Goal: Information Seeking & Learning: Learn about a topic

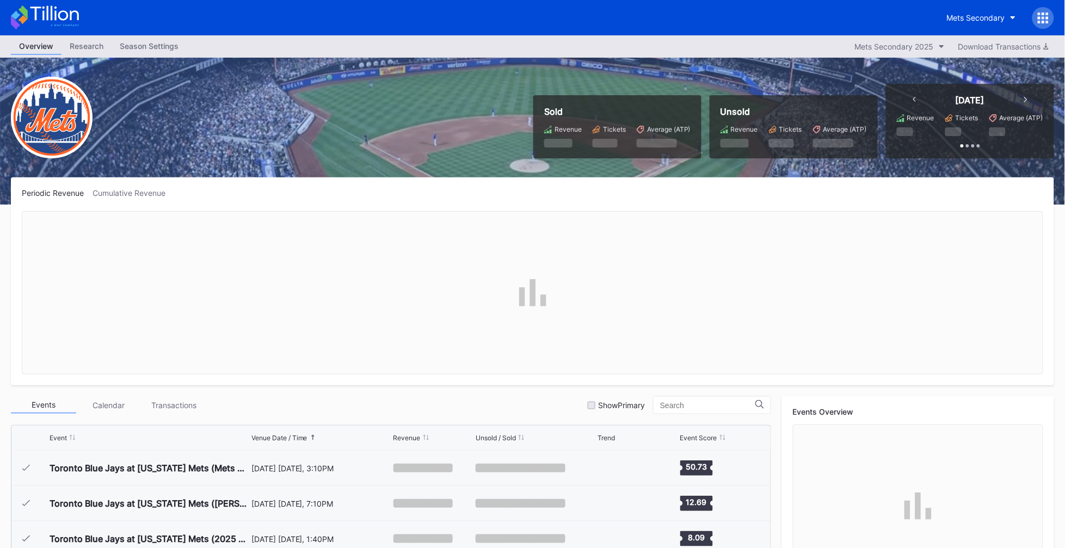
scroll to position [2688, 0]
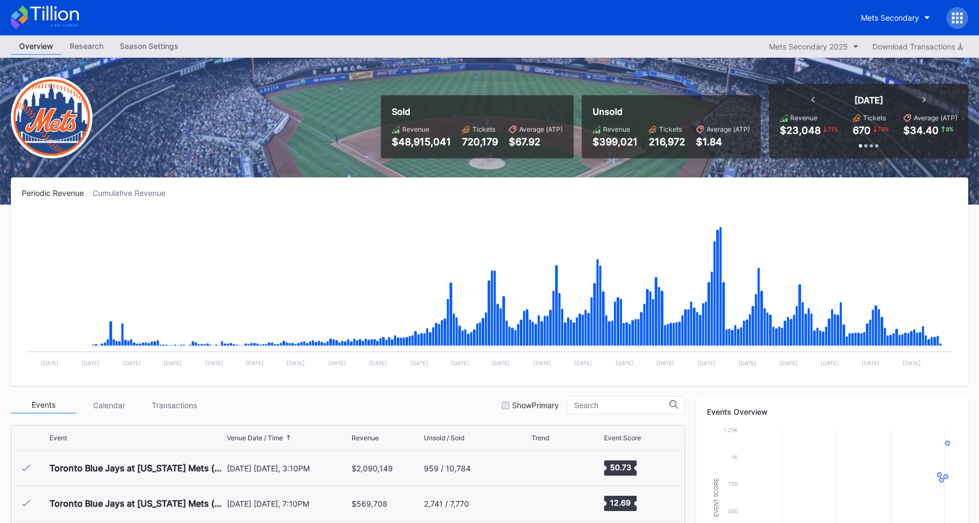
scroll to position [2688, 0]
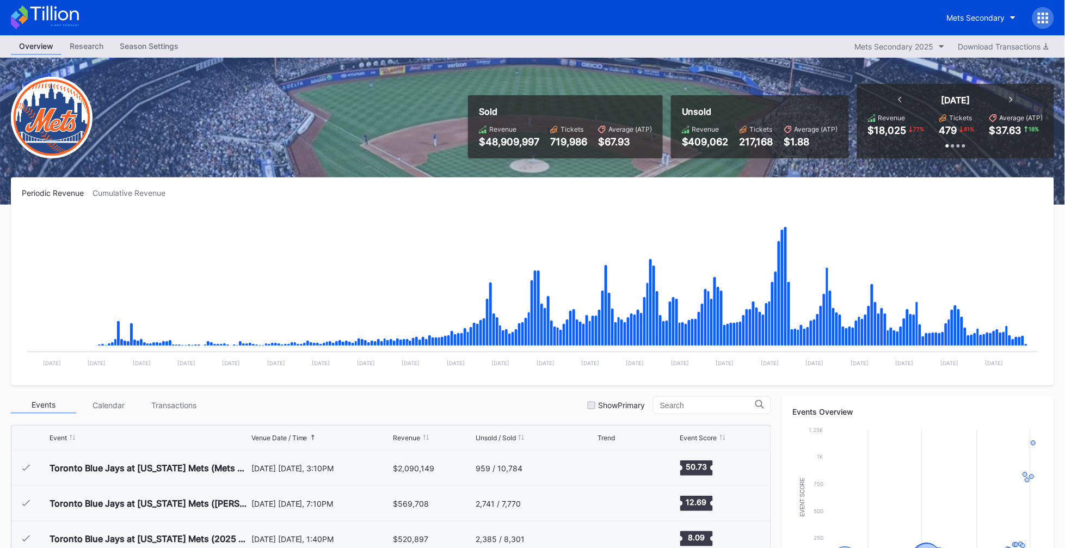
scroll to position [2688, 0]
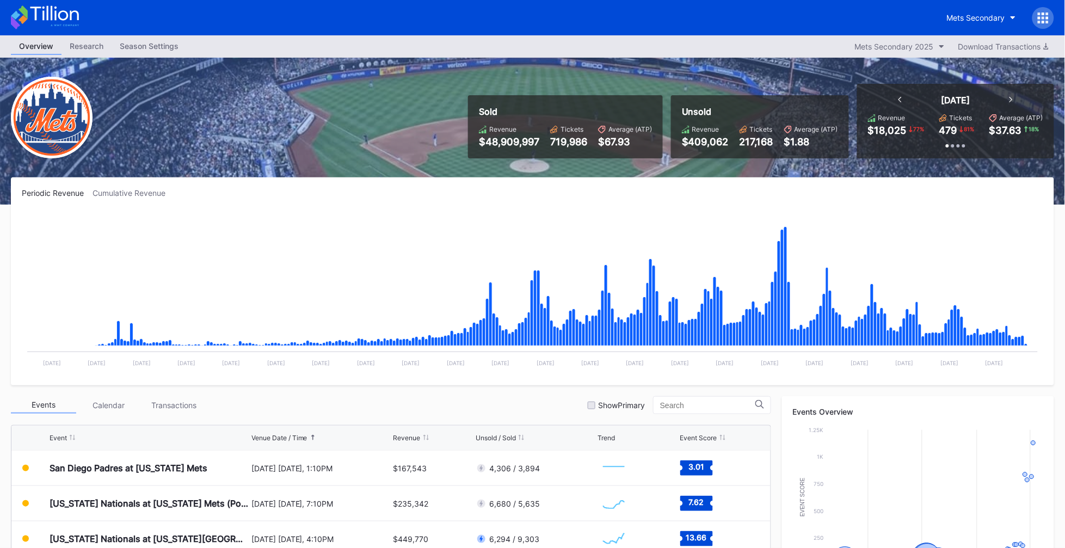
click at [317, 151] on div "Sold Revenue $48,909,997 Tickets 719,986 Average (ATP) $67.93 Unsold Revenue $4…" at bounding box center [532, 131] width 1065 height 147
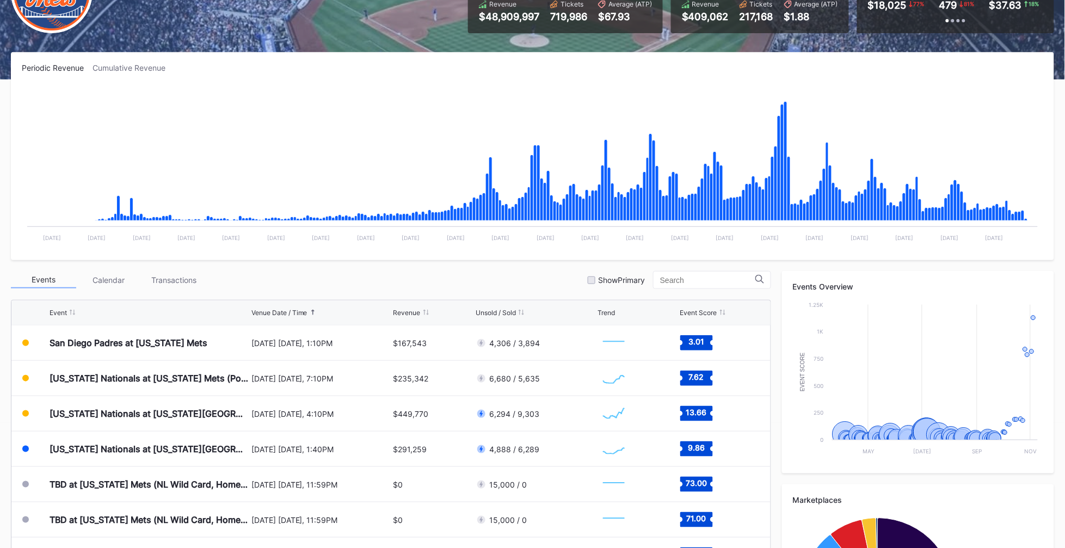
scroll to position [0, 0]
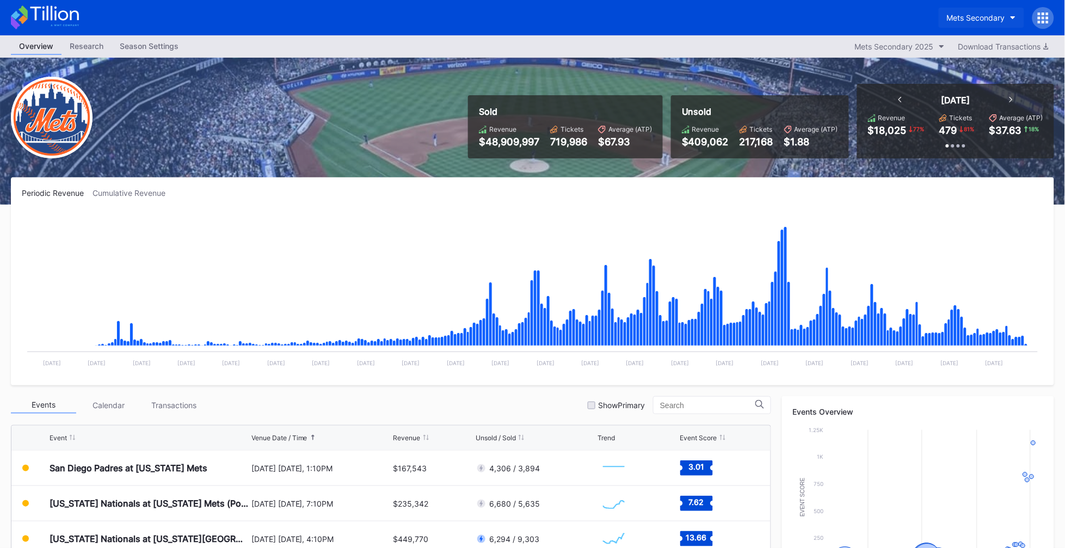
click at [982, 21] on div "Mets Secondary" at bounding box center [976, 17] width 58 height 9
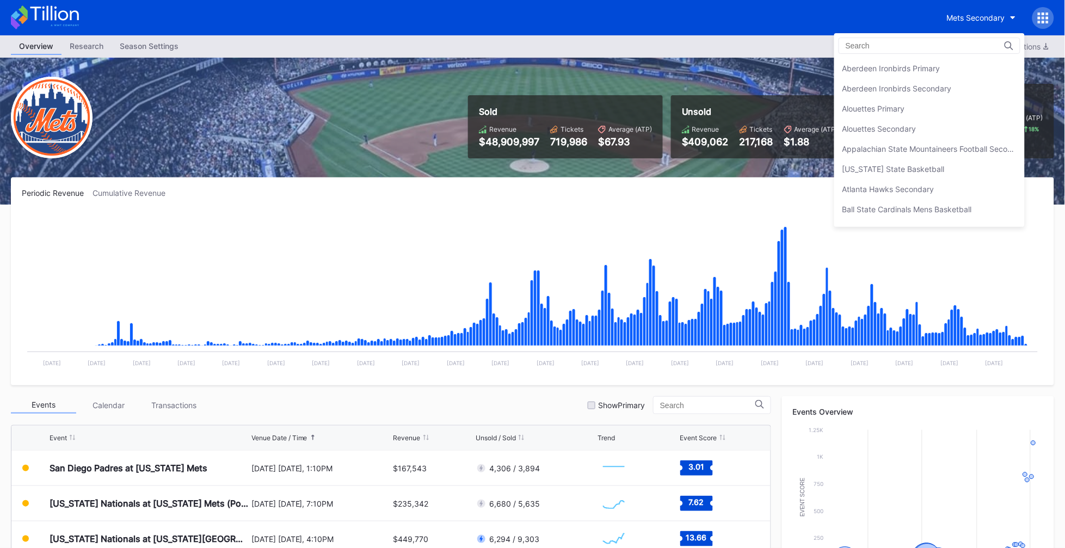
scroll to position [1696, 0]
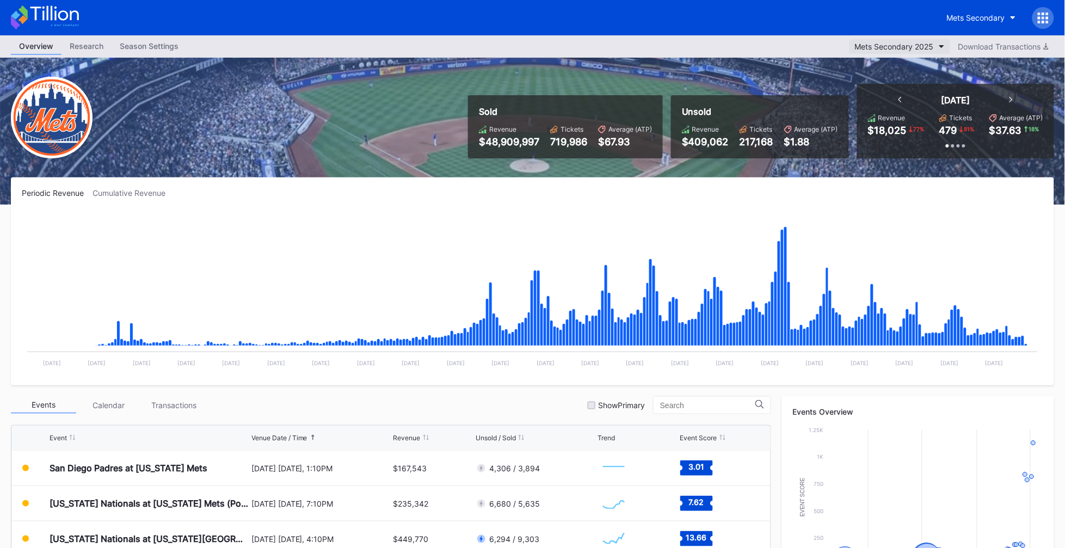
click at [908, 50] on div "Mets Secondary 2025" at bounding box center [894, 46] width 79 height 9
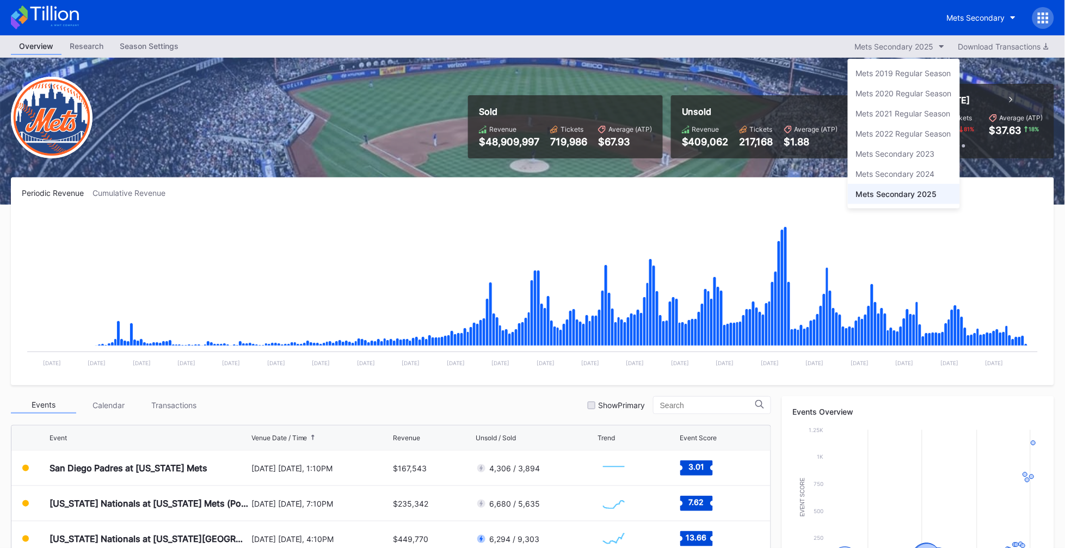
drag, startPoint x: 914, startPoint y: 40, endPoint x: 1021, endPoint y: 28, distance: 107.9
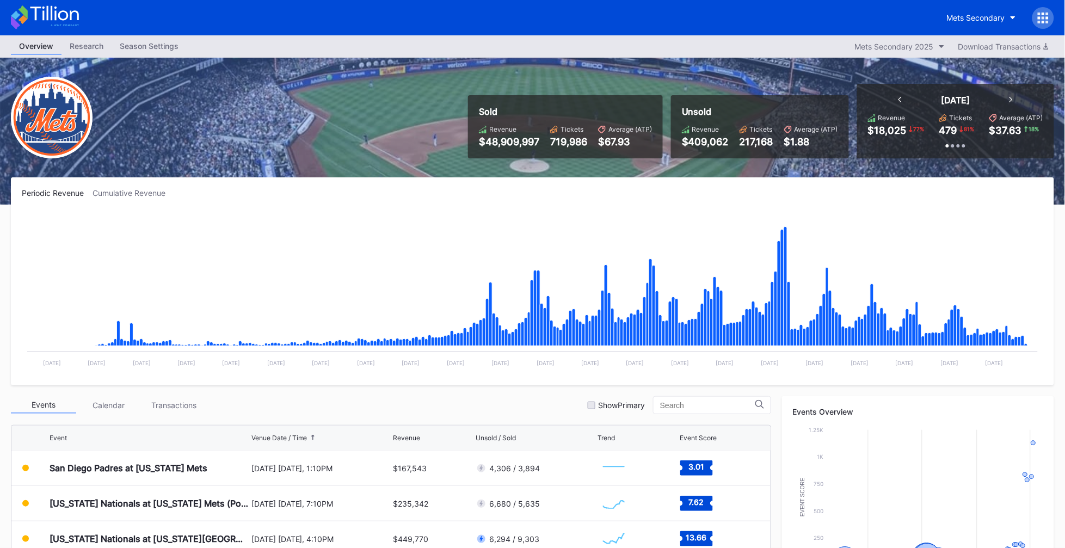
click at [1038, 27] on div at bounding box center [1043, 18] width 22 height 22
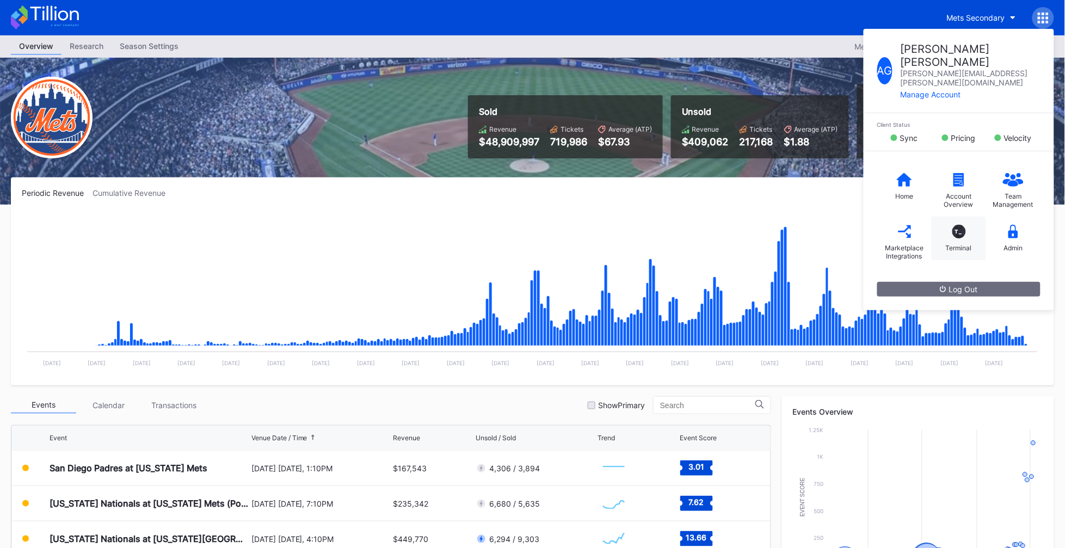
click at [958, 225] on div "T_" at bounding box center [959, 232] width 14 height 14
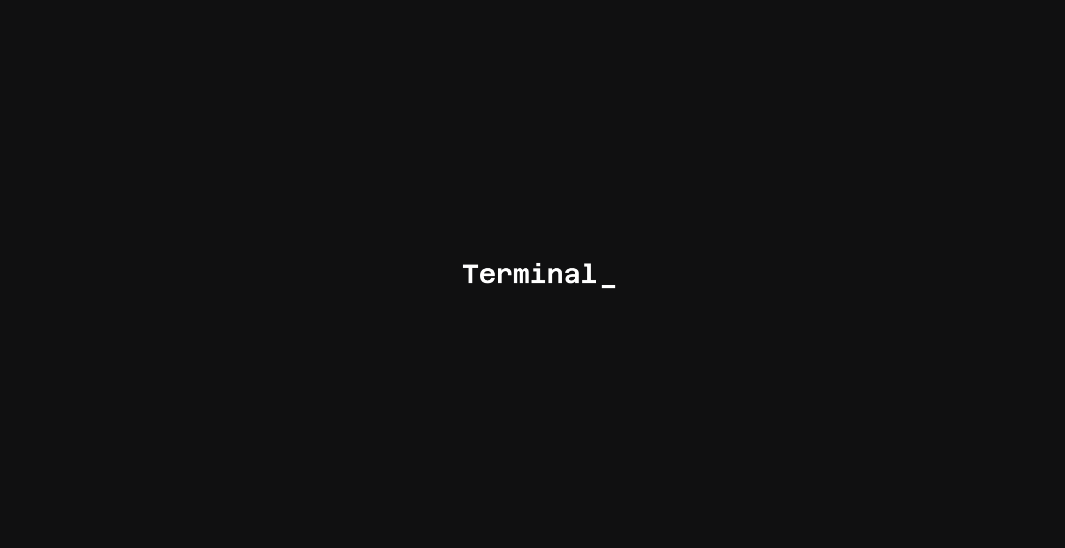
click at [537, 111] on div at bounding box center [532, 274] width 1065 height 548
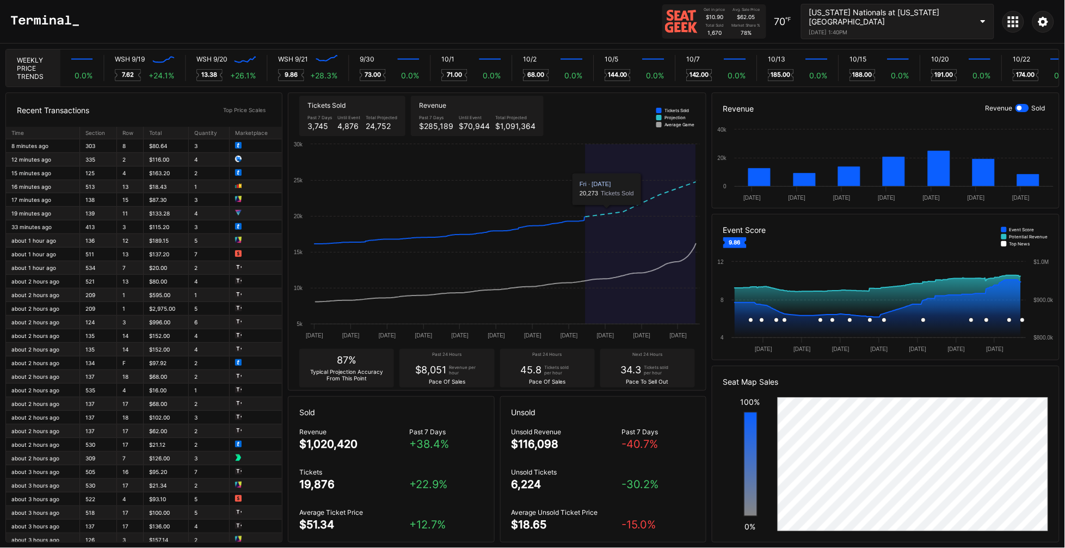
click at [608, 29] on div "Get in price $10.90 Avg. Sale Price $62.05 Total Sold 1,670 Market Share % 78 %…" at bounding box center [532, 22] width 1065 height 44
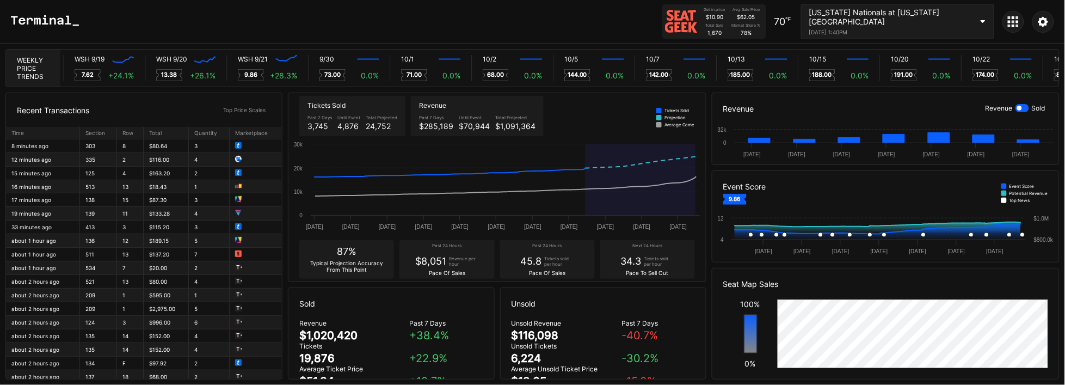
scroll to position [0, 6284]
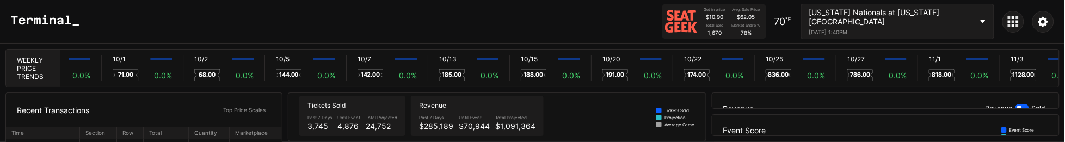
click at [923, 19] on div "[US_STATE] Nationals at [US_STATE][GEOGRAPHIC_DATA]" at bounding box center [890, 17] width 163 height 19
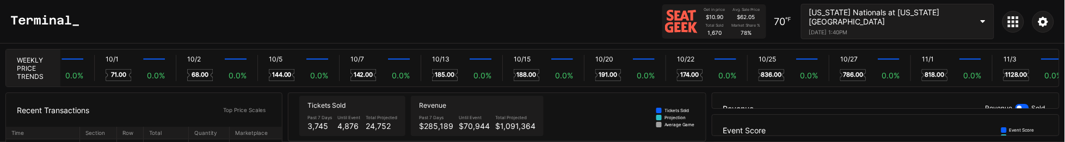
click at [916, 29] on div "[DATE] 1:40PM" at bounding box center [890, 32] width 163 height 7
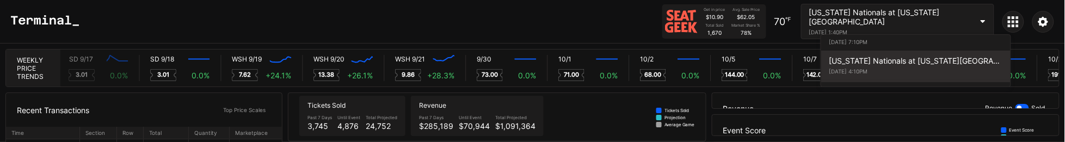
scroll to position [0, 6126]
click at [894, 56] on div "[US_STATE] Nationals at [US_STATE][GEOGRAPHIC_DATA] (Long Sleeve T-Shirt Giveaw…" at bounding box center [915, 60] width 173 height 9
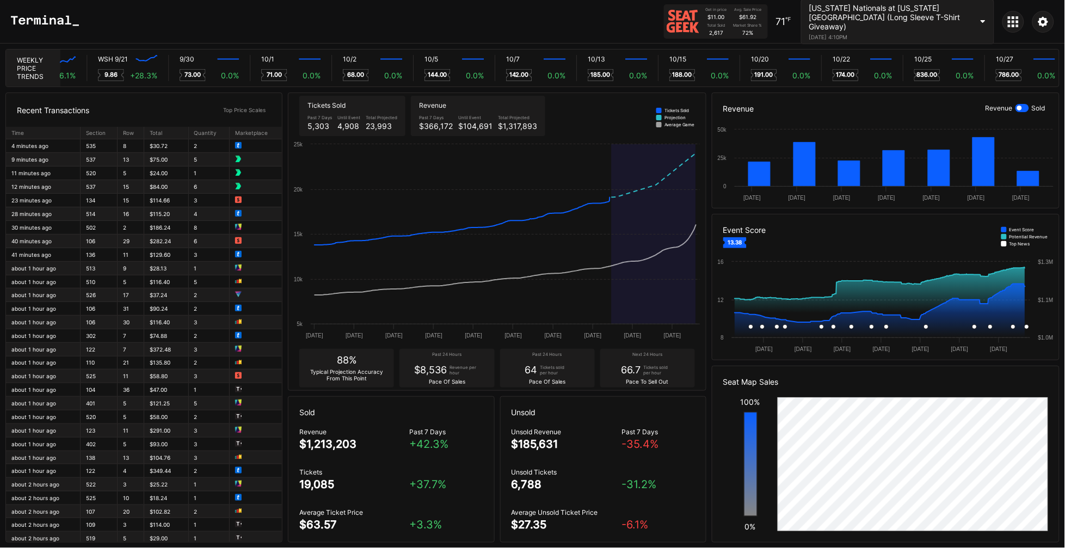
click at [613, 43] on div "Get in price $11.00 Avg. Sale Price $61.92 Total Sold 2,617 Market Share % 72 %…" at bounding box center [532, 22] width 1065 height 44
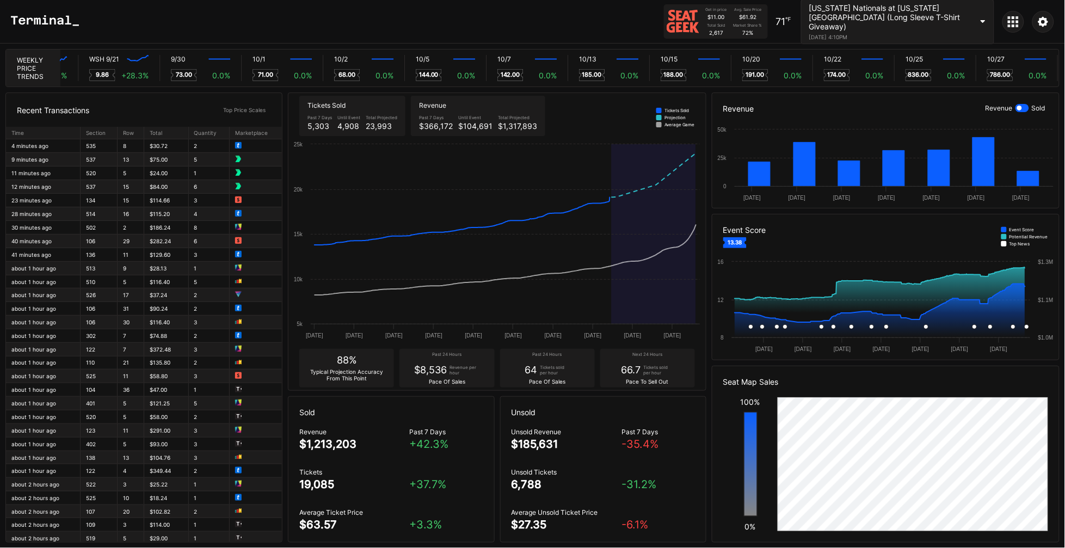
click at [589, 7] on div "Get in price $11.00 Avg. Sale Price $61.92 Total Sold 2,617 Market Share % 72 %…" at bounding box center [532, 22] width 1065 height 44
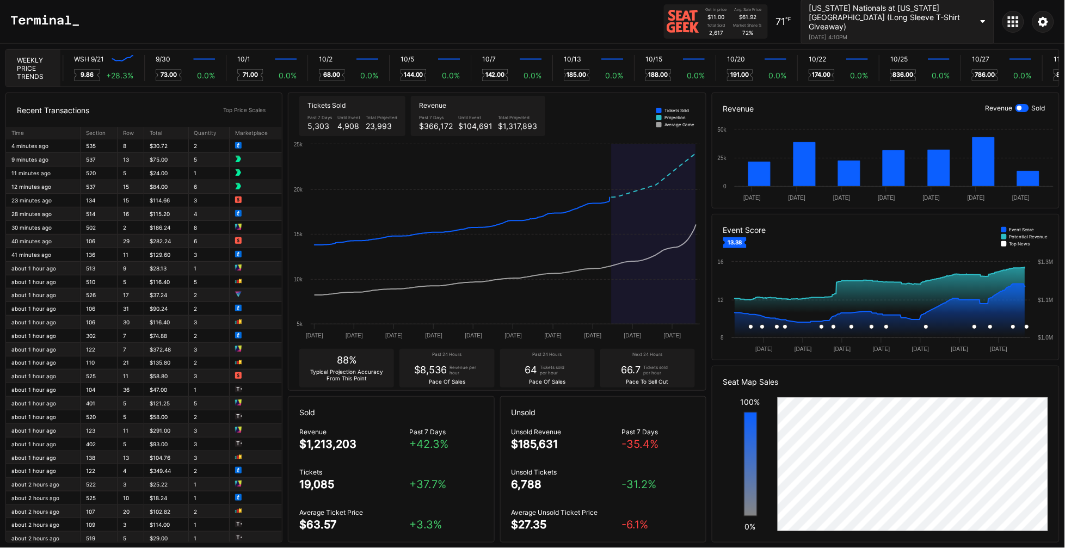
click at [328, 21] on div "Get in price $11.00 Avg. Sale Price $61.92 Total Sold 2,617 Market Share % 72 %…" at bounding box center [532, 22] width 1065 height 44
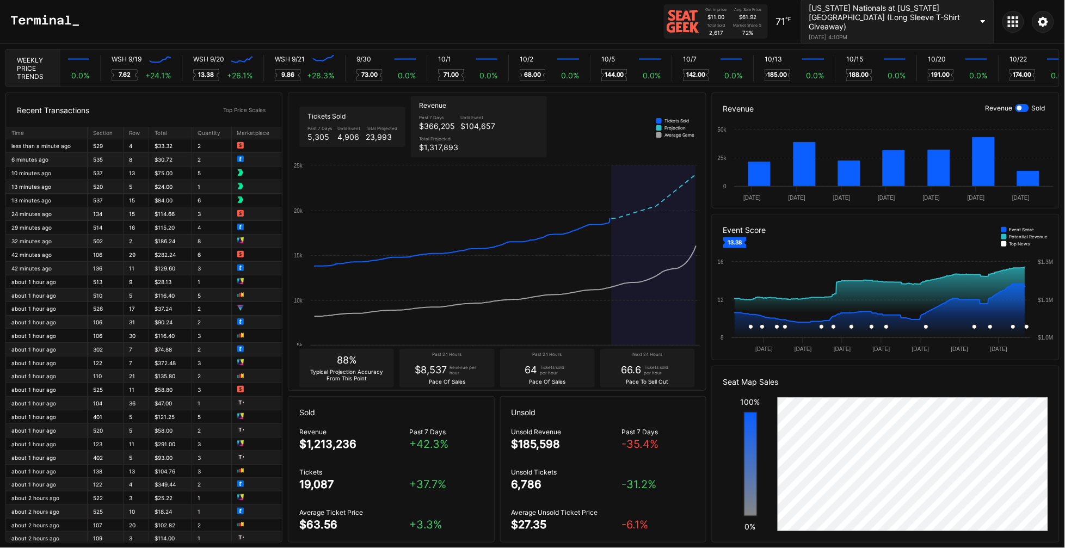
click at [87, 109] on div "Recent Transactions" at bounding box center [53, 110] width 72 height 9
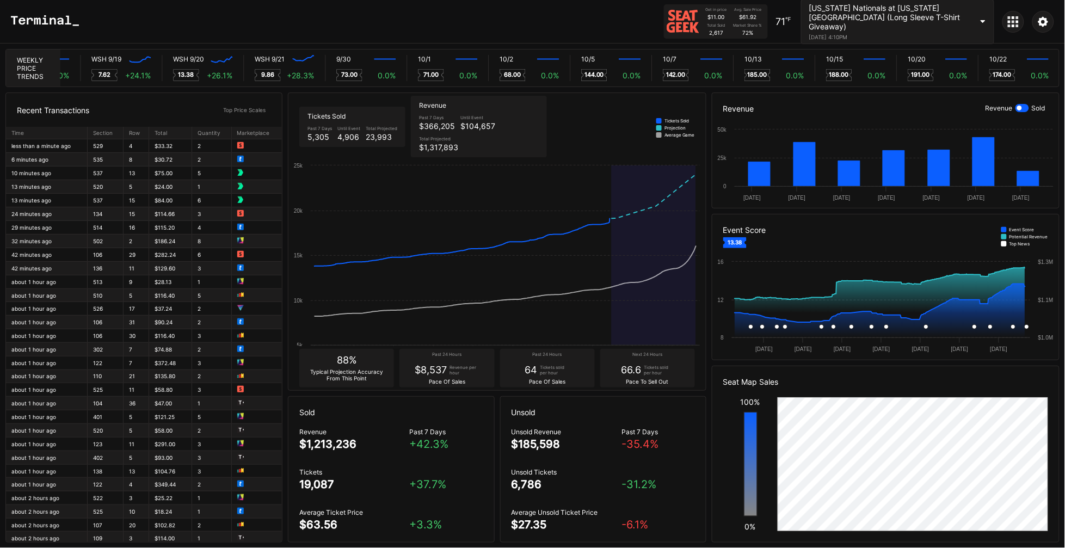
click at [84, 111] on div "Recent Transactions" at bounding box center [53, 110] width 72 height 9
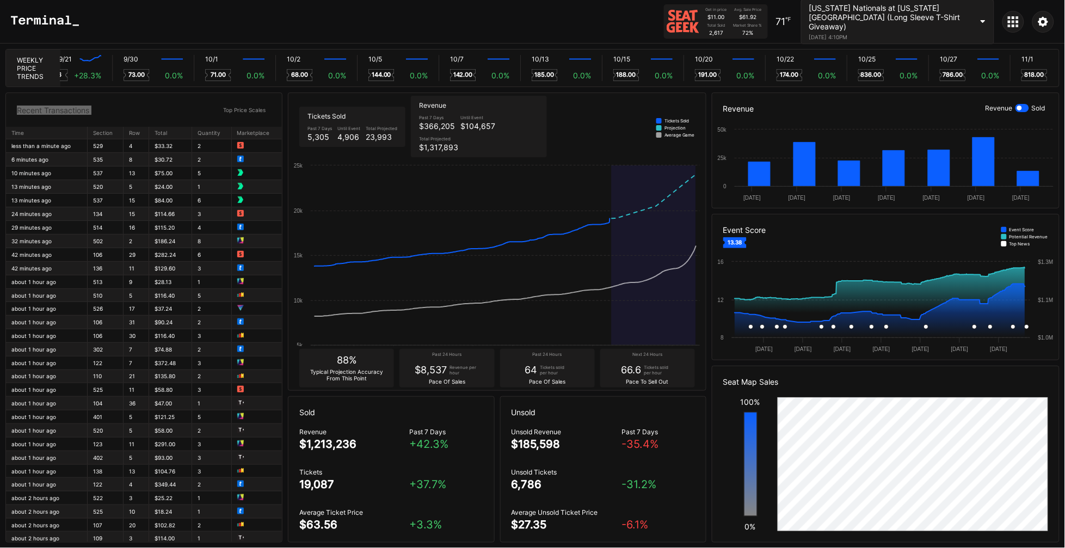
scroll to position [0, 6480]
